Goal: Navigation & Orientation: Find specific page/section

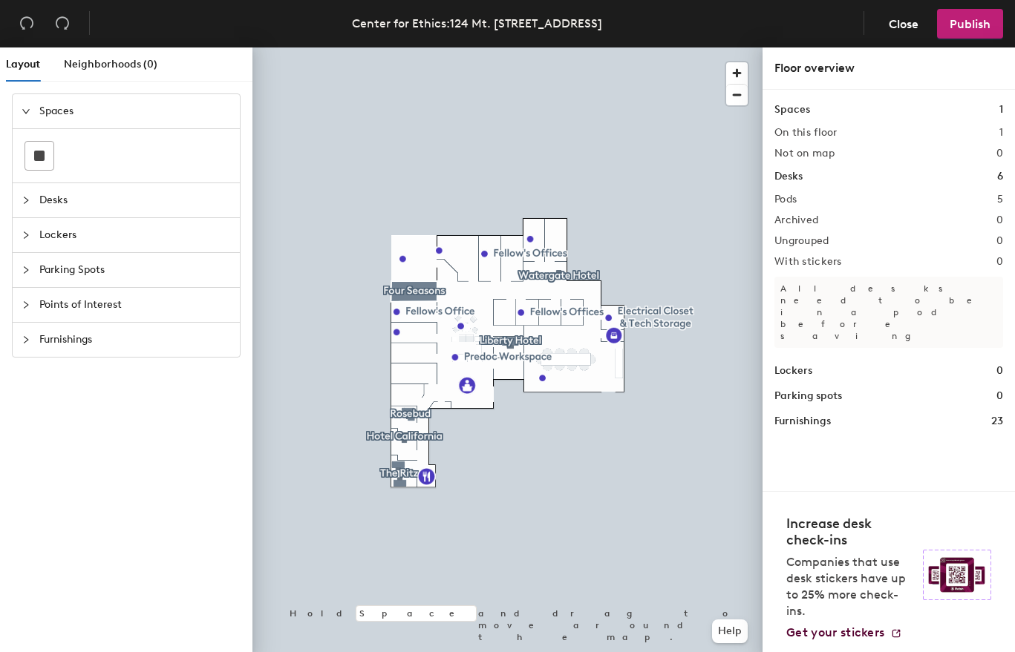
click at [807, 180] on div "Desks 6" at bounding box center [888, 176] width 229 height 16
click at [796, 180] on h1 "Desks" at bounding box center [788, 176] width 28 height 16
click at [30, 106] on div at bounding box center [31, 111] width 18 height 16
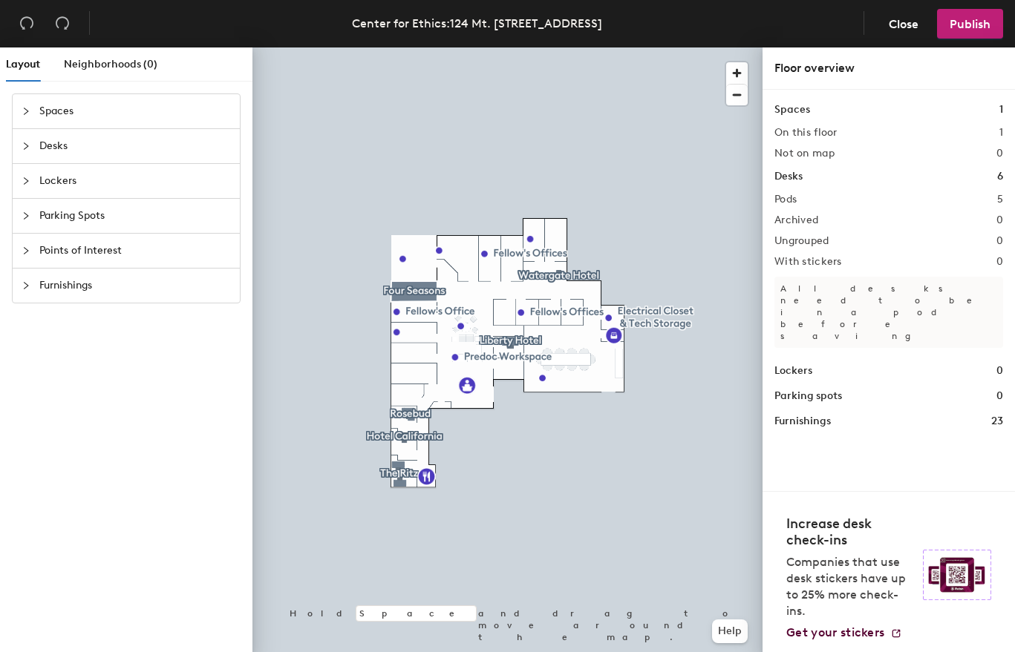
click at [27, 148] on icon "collapsed" at bounding box center [26, 146] width 9 height 9
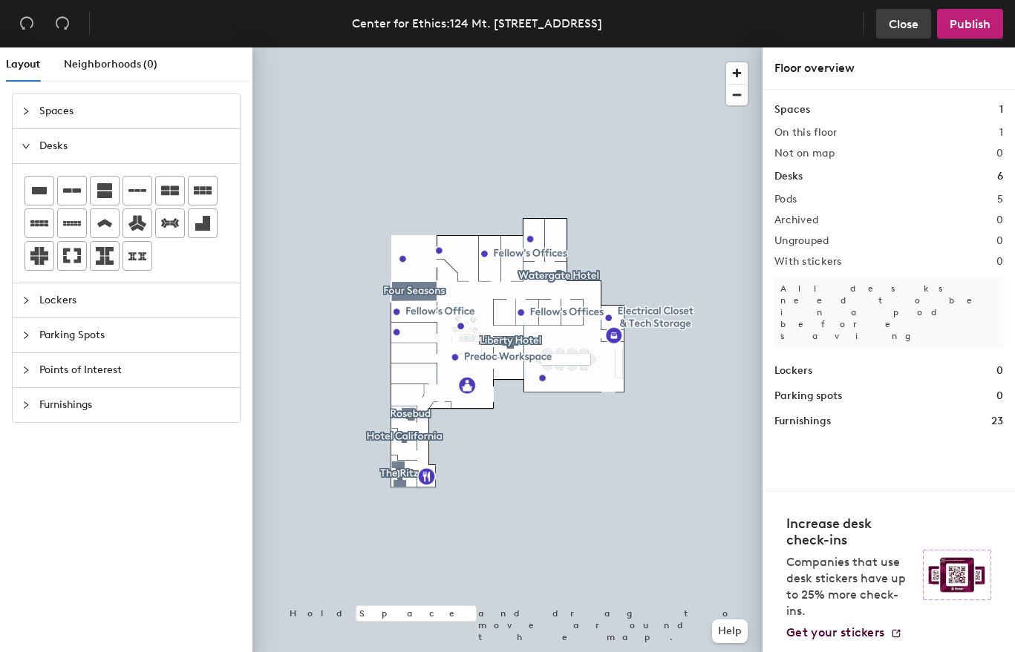
click at [889, 25] on span "Close" at bounding box center [904, 24] width 30 height 14
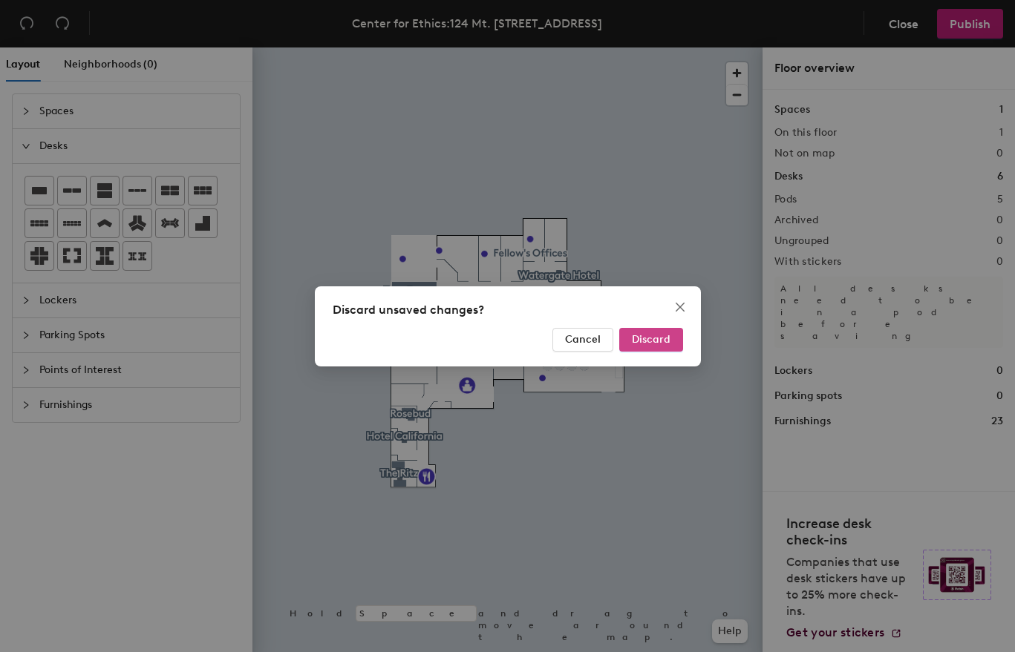
click at [647, 338] on span "Discard" at bounding box center [651, 339] width 39 height 13
